Goal: Information Seeking & Learning: Check status

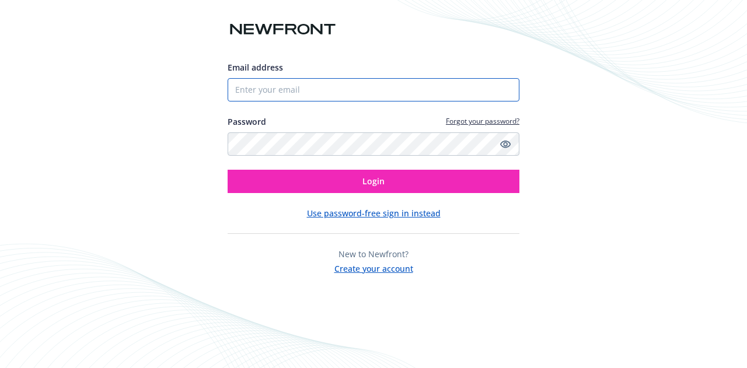
click at [482, 94] on input "Email address" at bounding box center [374, 89] width 292 height 23
type input "[PERSON_NAME][EMAIL_ADDRESS][DOMAIN_NAME]"
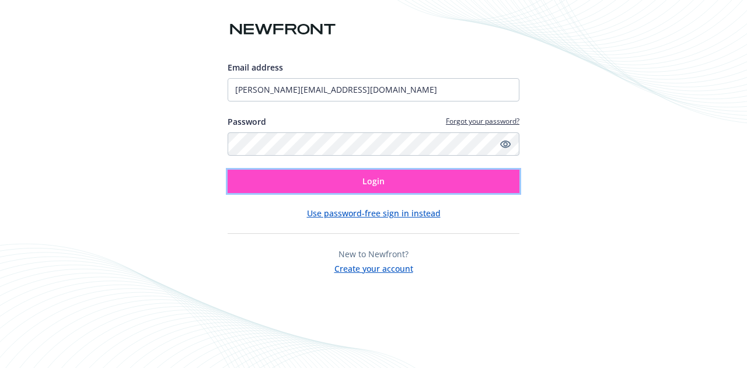
click at [424, 187] on button "Login" at bounding box center [374, 181] width 292 height 23
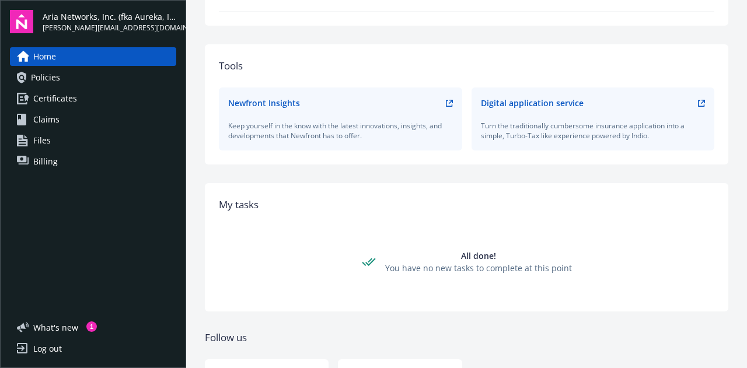
scroll to position [467, 0]
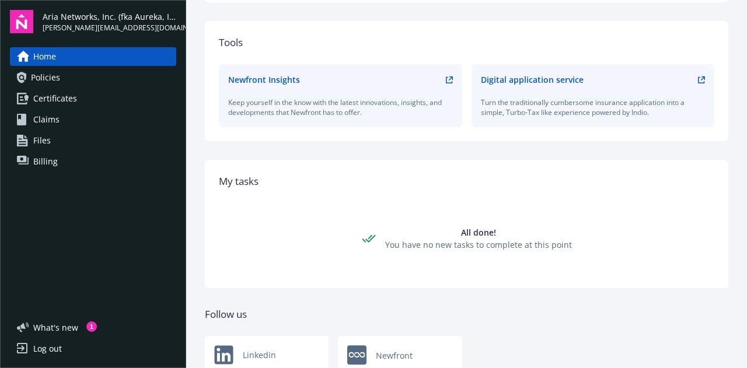
click at [53, 79] on span "Policies" at bounding box center [45, 77] width 29 height 19
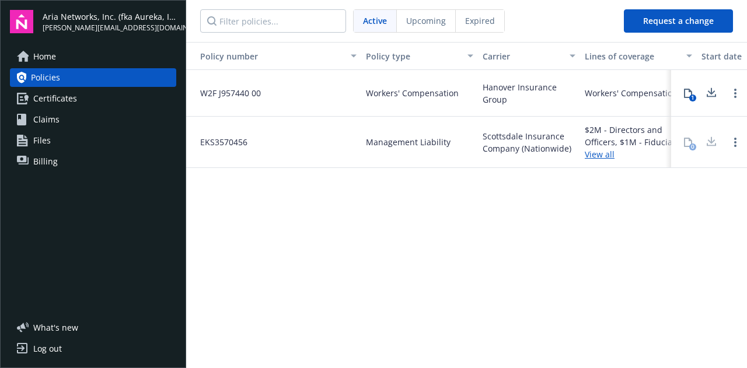
click at [605, 156] on link "View all" at bounding box center [638, 154] width 107 height 12
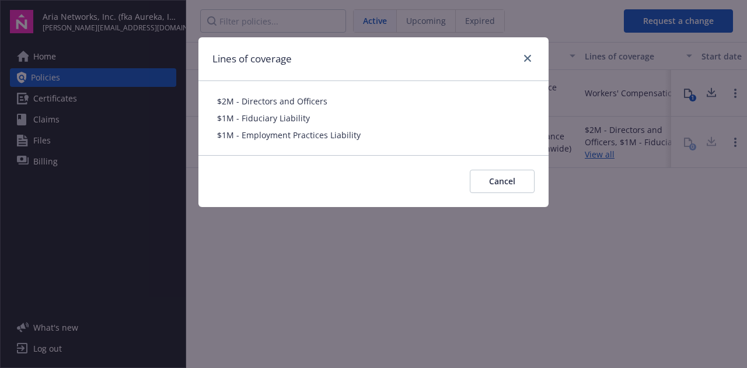
click at [542, 64] on div "Lines of coverage" at bounding box center [373, 59] width 350 height 44
click at [526, 57] on icon "close" at bounding box center [527, 58] width 7 height 7
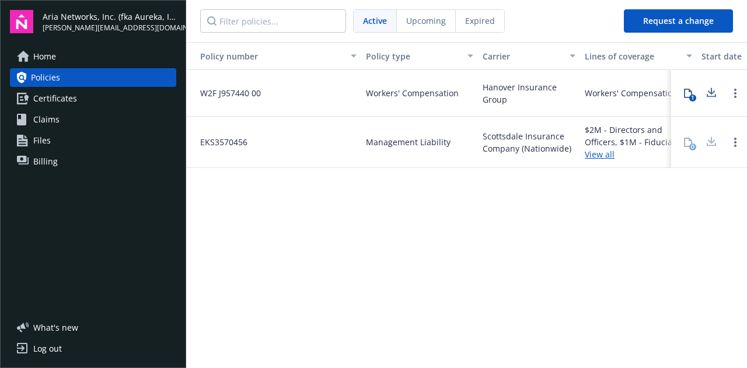
click at [361, 96] on div "Workers' Compensation" at bounding box center [419, 93] width 117 height 47
click at [734, 92] on icon "Open options" at bounding box center [735, 93] width 2 height 9
click at [552, 88] on span "Hanover Insurance Group" at bounding box center [529, 93] width 93 height 25
click at [693, 92] on button "1" at bounding box center [688, 93] width 23 height 23
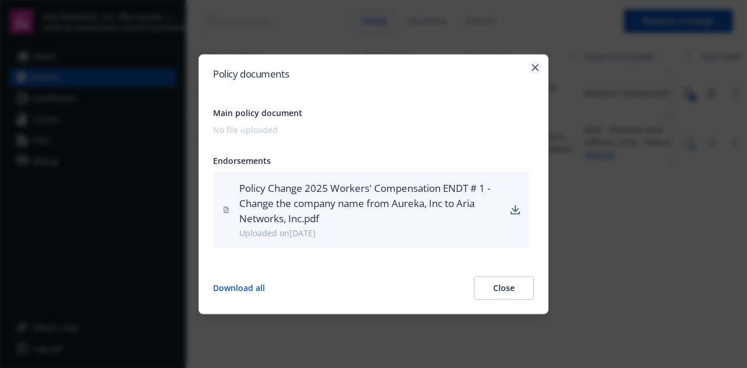
click at [534, 64] on icon "button" at bounding box center [535, 67] width 7 height 7
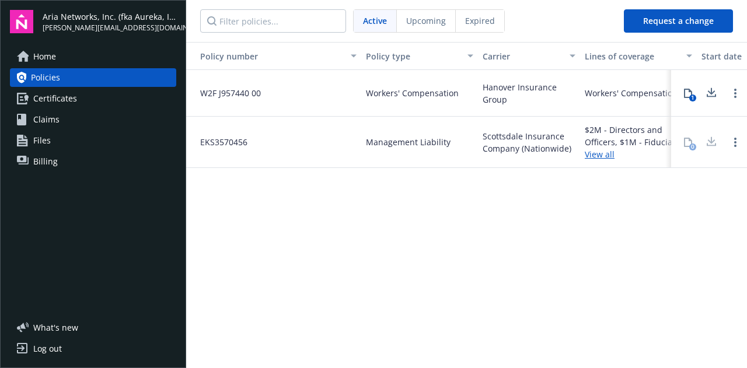
click at [54, 351] on div "Log out" at bounding box center [47, 349] width 29 height 19
